Goal: Complete application form

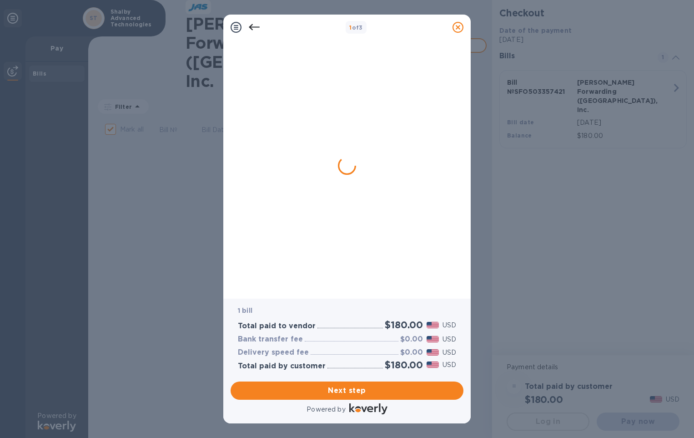
checkbox input "true"
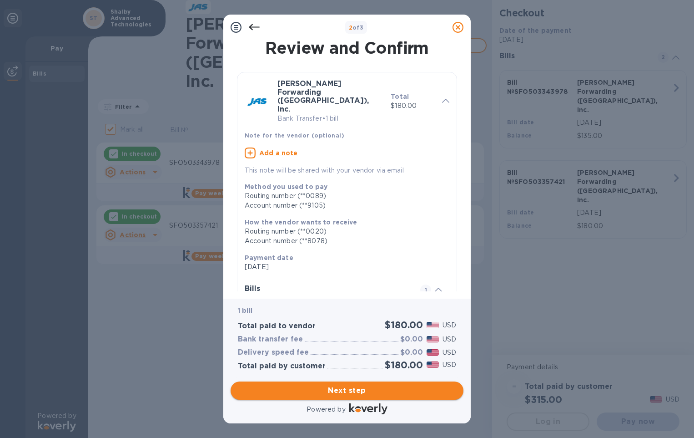
click at [367, 395] on span "Next step" at bounding box center [347, 390] width 218 height 11
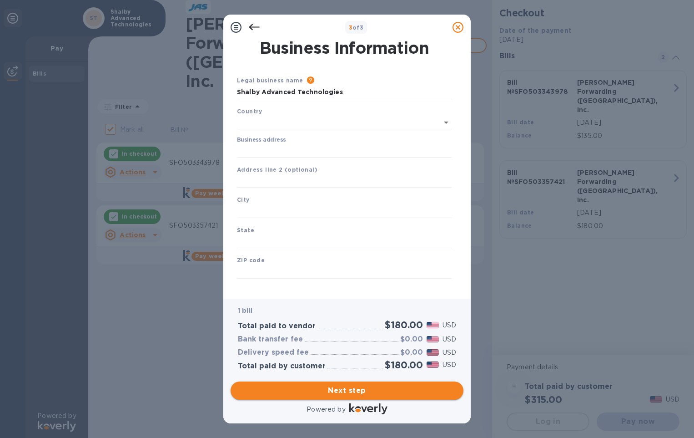
type input "[GEOGRAPHIC_DATA]"
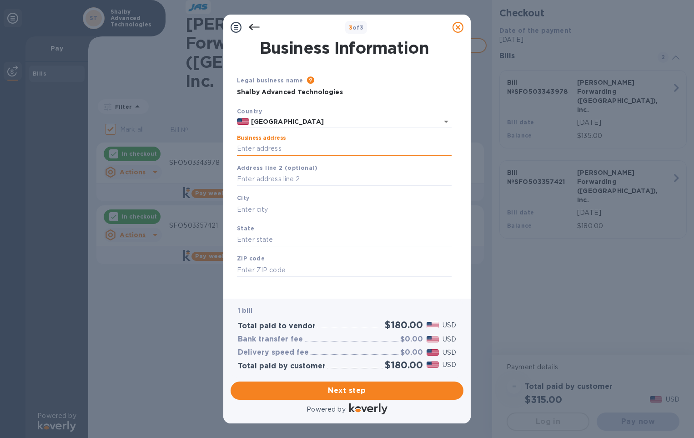
drag, startPoint x: 319, startPoint y: 151, endPoint x: 312, endPoint y: 151, distance: 6.8
click at [319, 151] on input "Business address" at bounding box center [344, 149] width 215 height 14
type input "[STREET_ADDRESS][PERSON_NAME]"
type input "[GEOGRAPHIC_DATA]"
type input "CA"
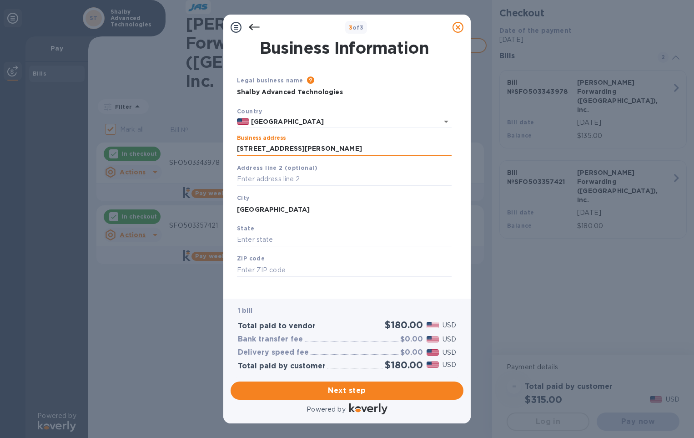
type input "95762"
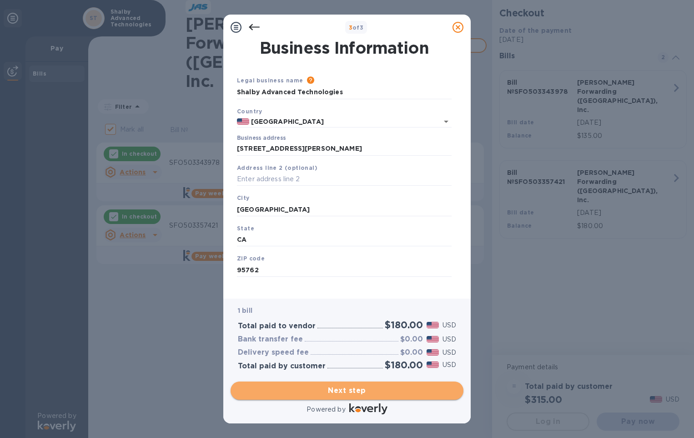
click at [342, 390] on span "Next step" at bounding box center [347, 390] width 218 height 11
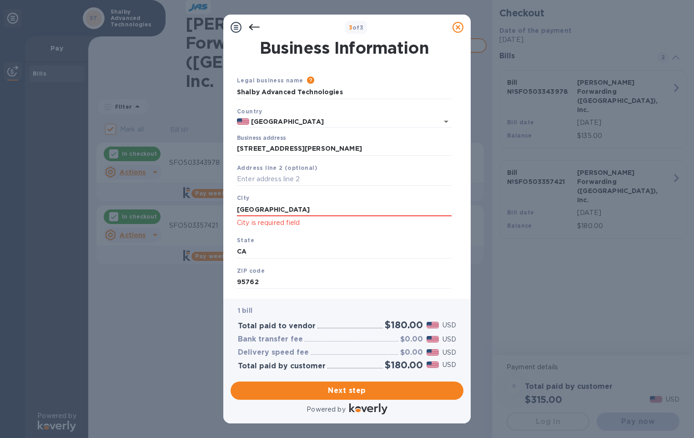
drag, startPoint x: 302, startPoint y: 210, endPoint x: 98, endPoint y: 205, distance: 203.9
click at [98, 205] on div "3 of 3 Business Information Legal business name Please provide the legal name t…" at bounding box center [347, 219] width 694 height 438
type input "[GEOGRAPHIC_DATA]"
click at [330, 388] on span "Next step" at bounding box center [347, 390] width 218 height 11
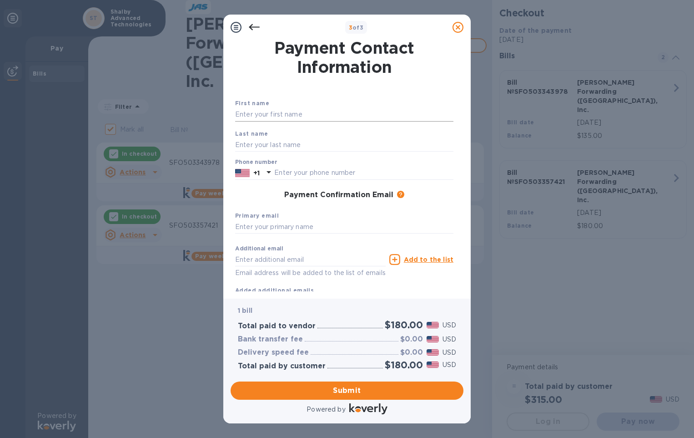
click at [295, 117] on input "text" at bounding box center [344, 115] width 218 height 14
type input "Marielle"
type input "[PERSON_NAME]"
type input "9163557114"
type input "[EMAIL_ADDRESS][DOMAIN_NAME]"
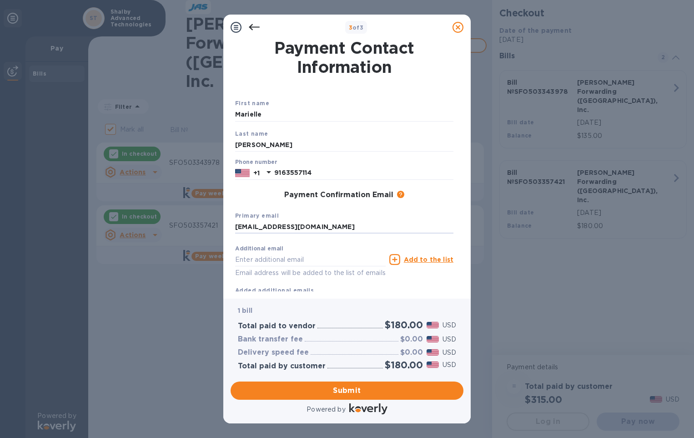
click at [450, 192] on div "Payment Confirmation Email The added email addresses will be used to send the p…" at bounding box center [344, 195] width 218 height 9
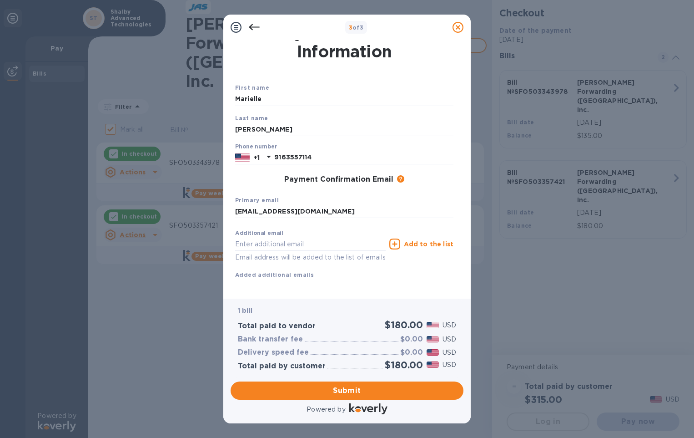
scroll to position [29, 0]
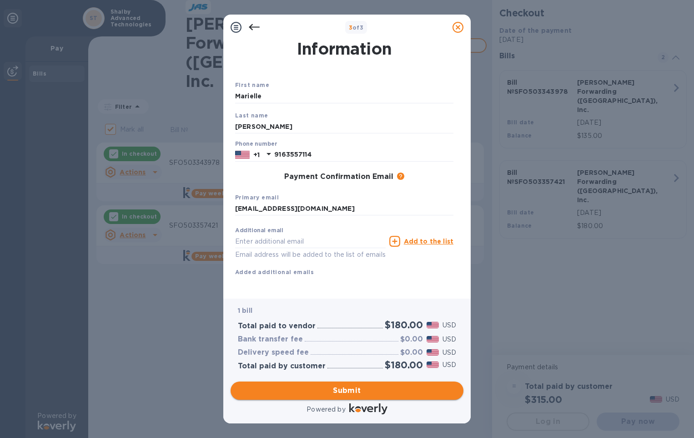
click at [358, 391] on span "Submit" at bounding box center [347, 390] width 218 height 11
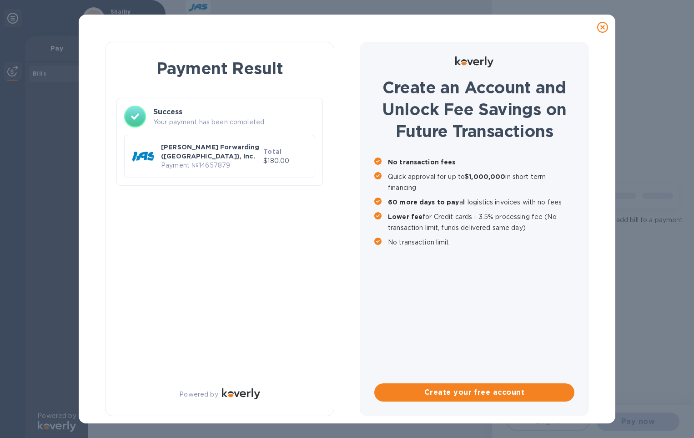
scroll to position [0, 0]
checkbox input "true"
